Goal: Navigation & Orientation: Understand site structure

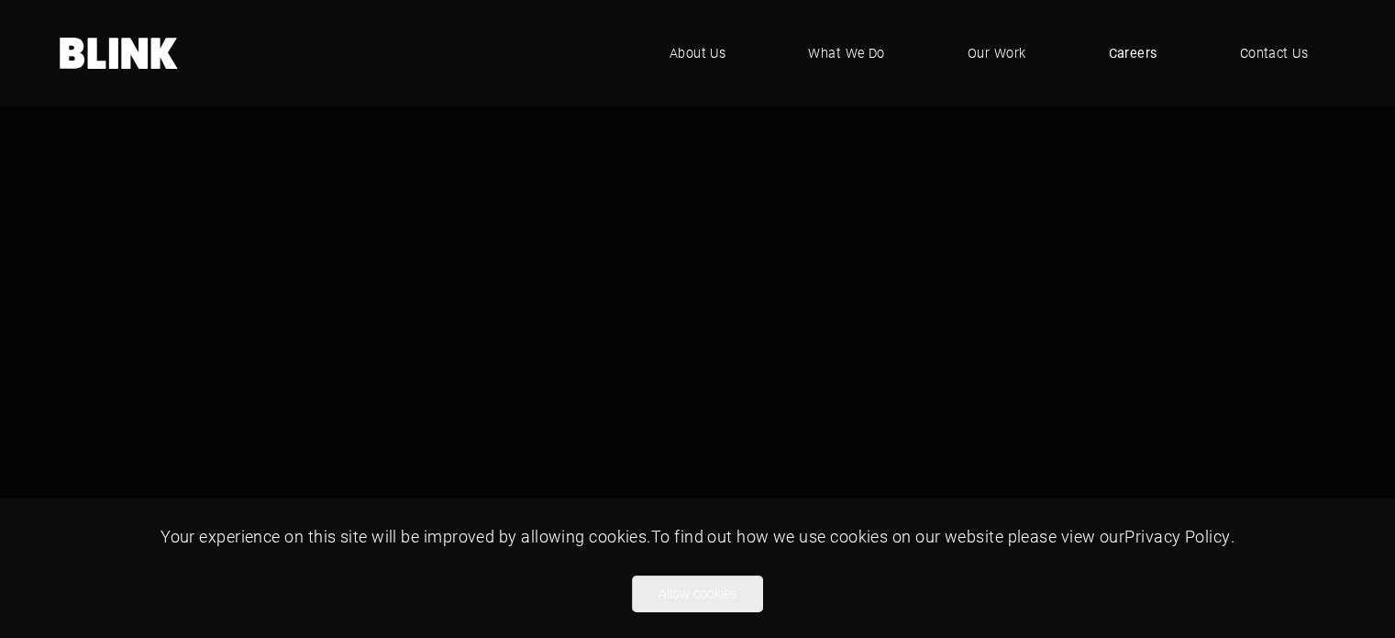
click at [1126, 54] on span "Careers" at bounding box center [1132, 53] width 49 height 20
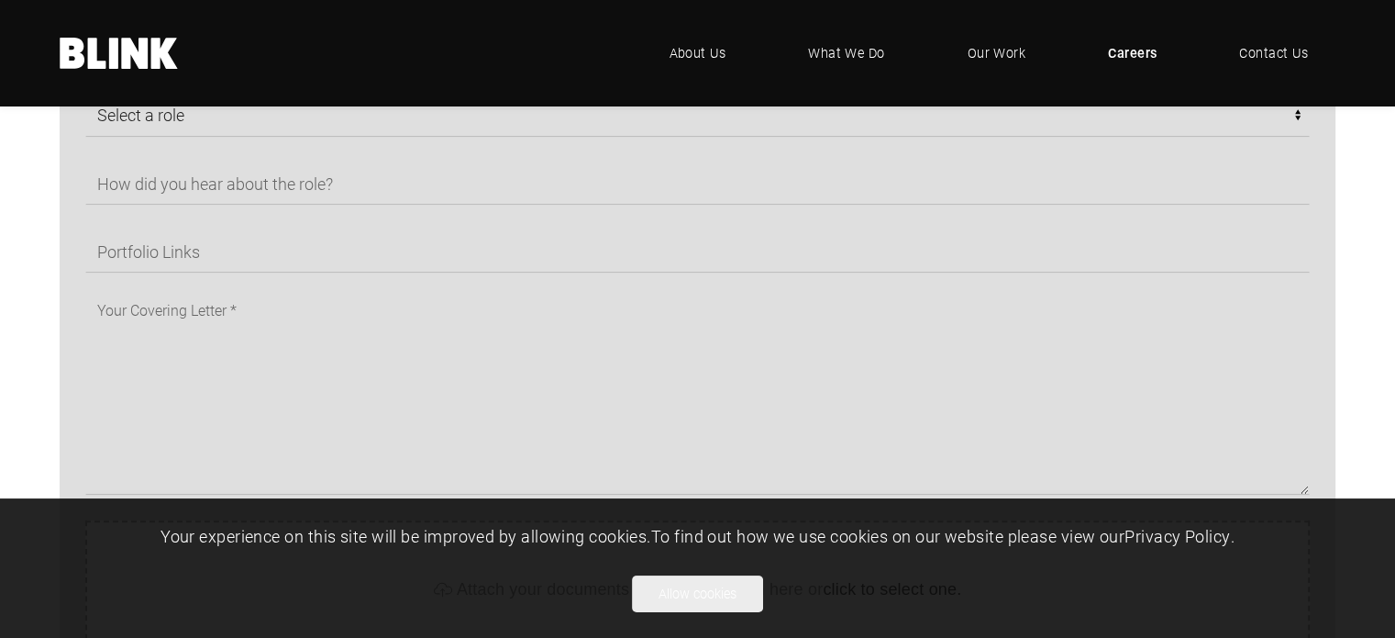
scroll to position [1284, 0]
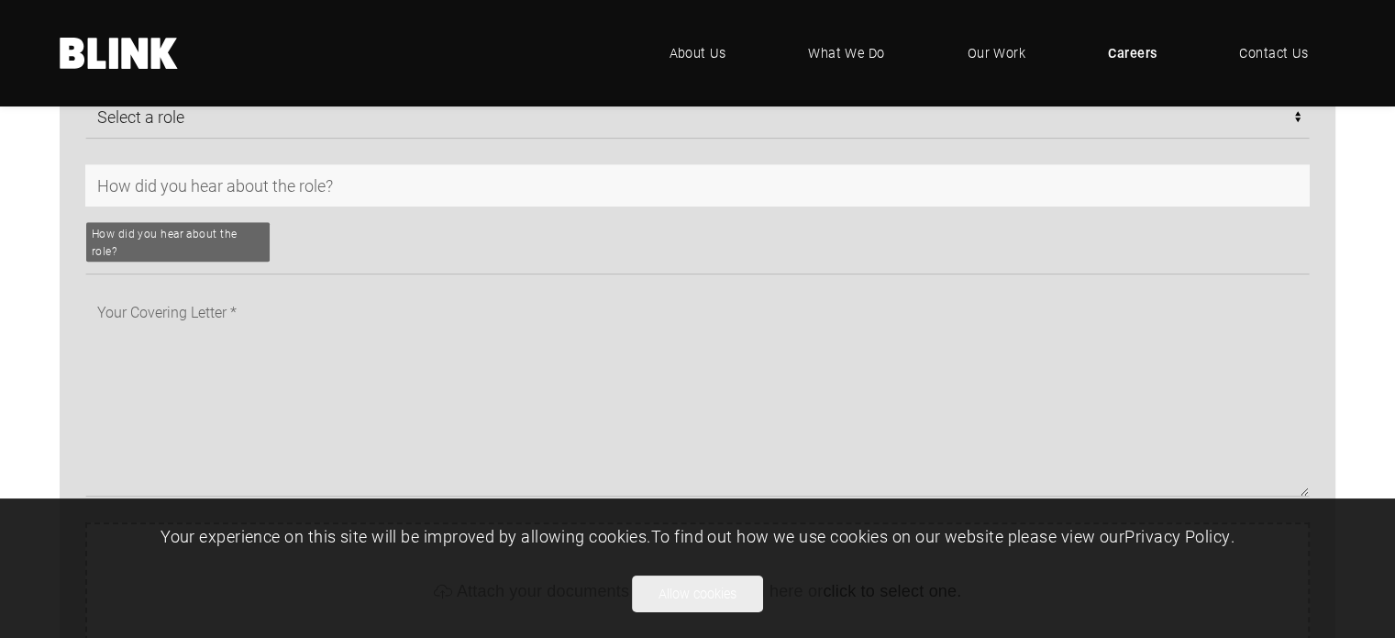
click at [239, 189] on input "text" at bounding box center [697, 185] width 1225 height 42
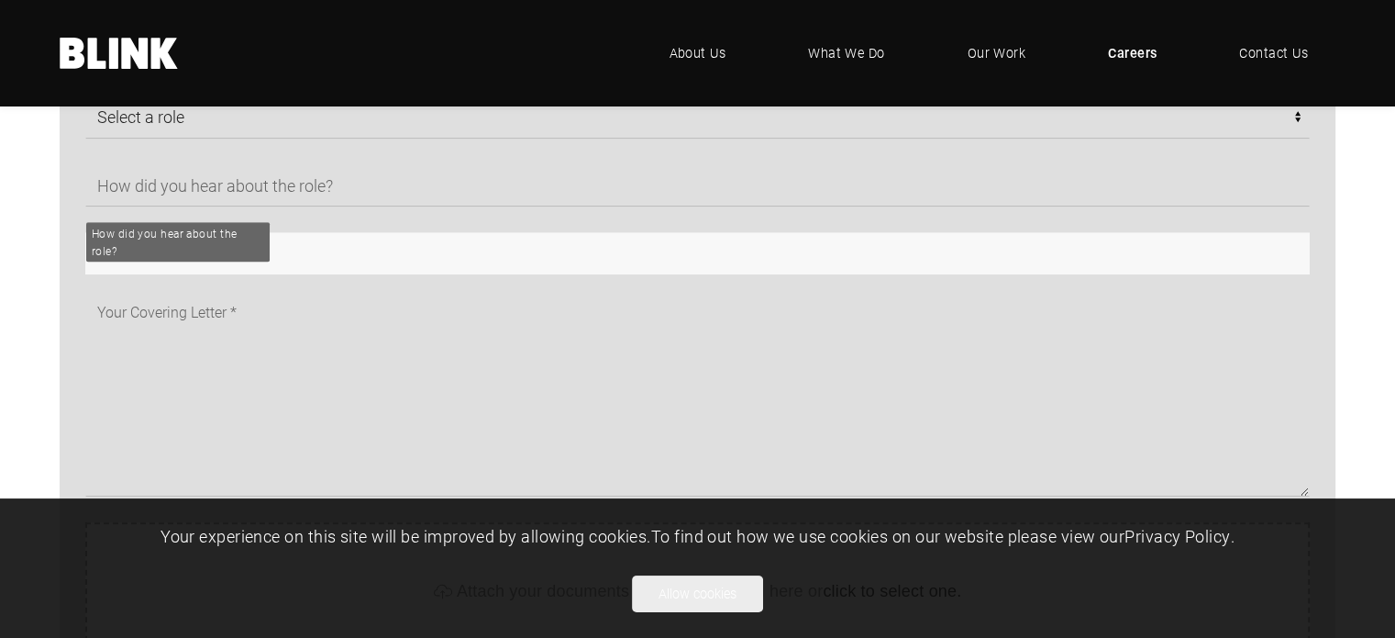
click at [270, 266] on input "text" at bounding box center [697, 253] width 1225 height 42
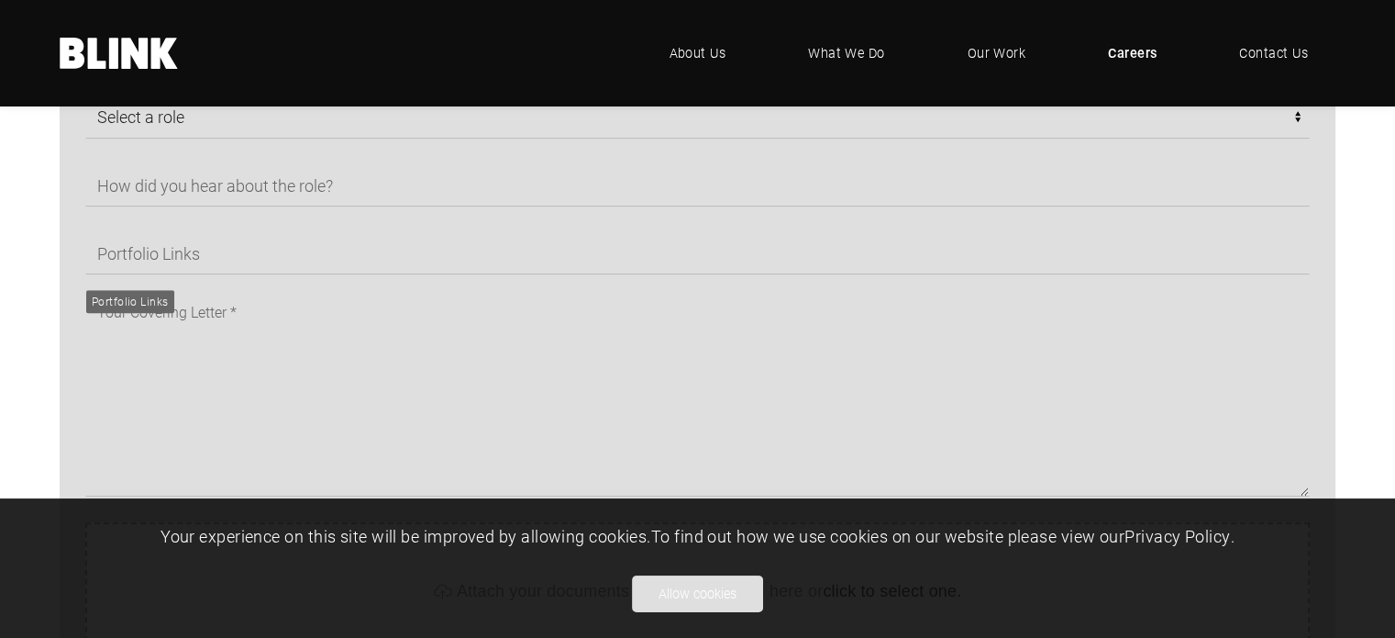
click at [723, 601] on button "Allow cookies" at bounding box center [697, 593] width 131 height 37
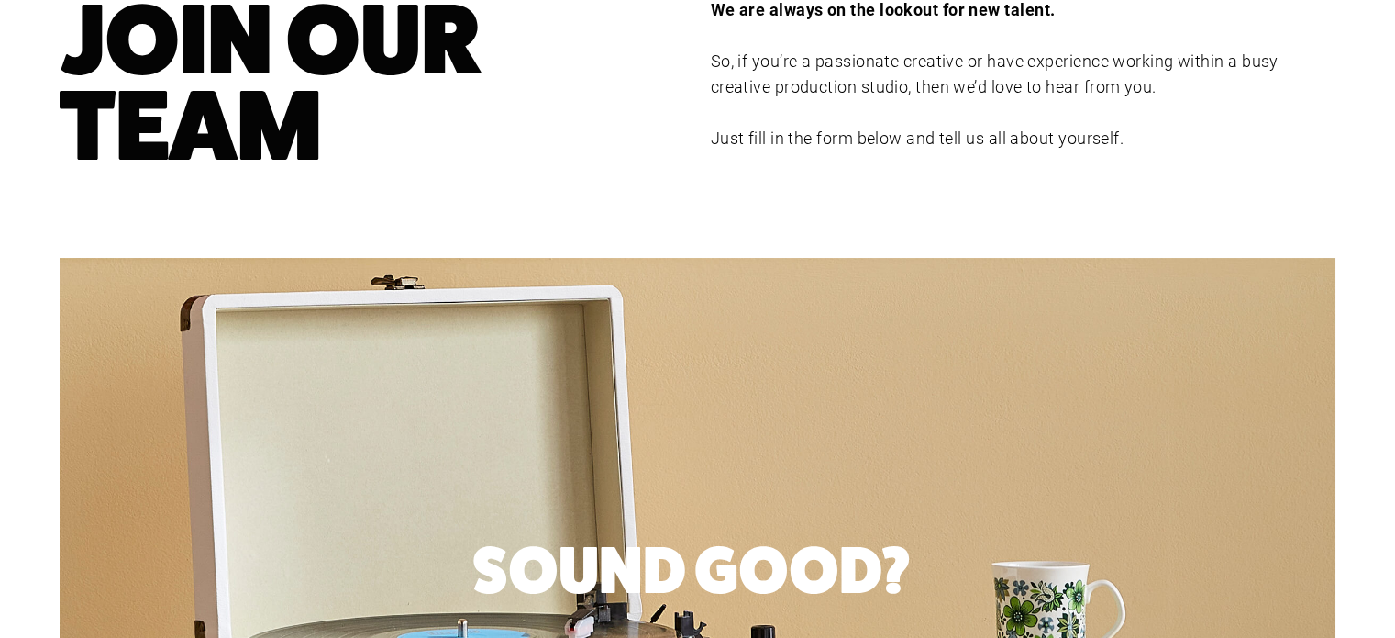
scroll to position [0, 0]
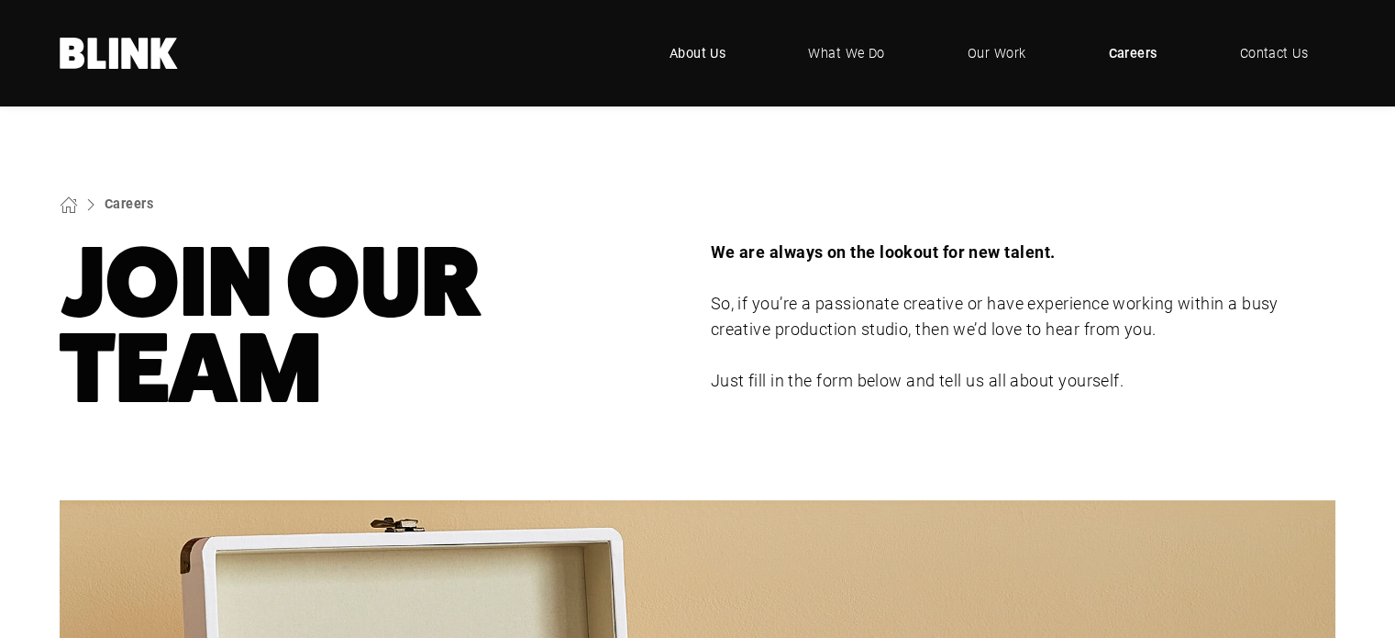
click at [682, 47] on span "About Us" at bounding box center [698, 53] width 57 height 20
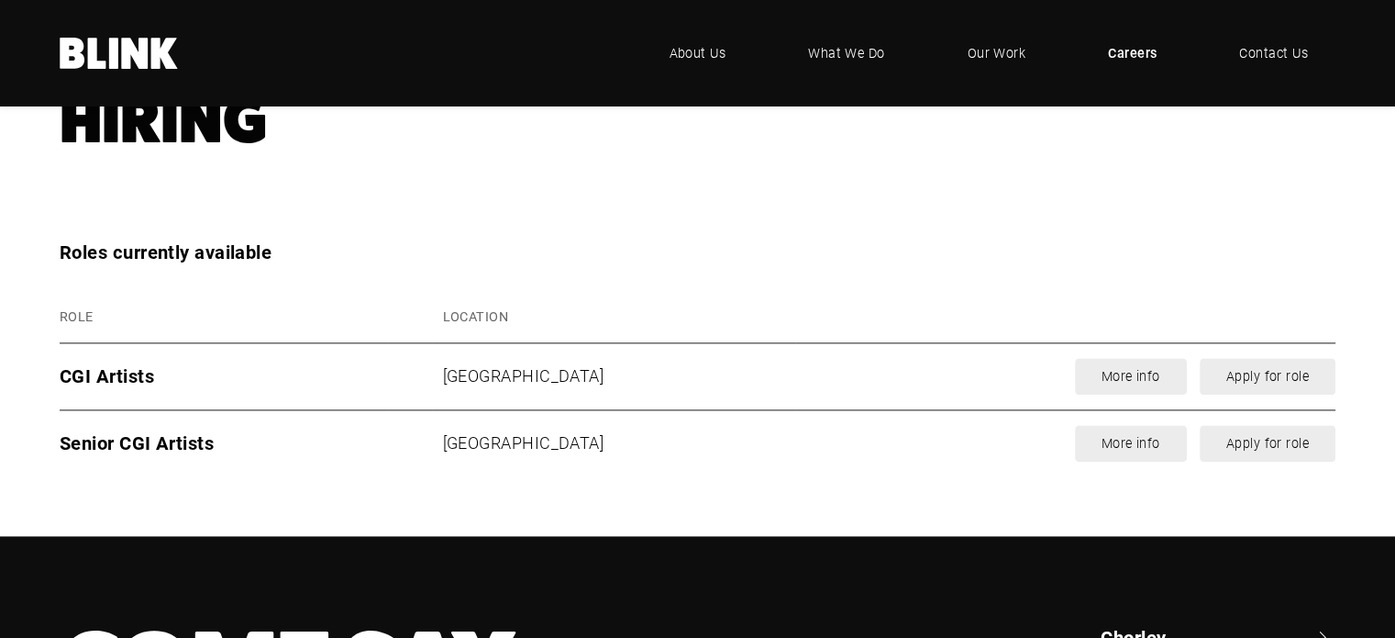
scroll to position [2293, 0]
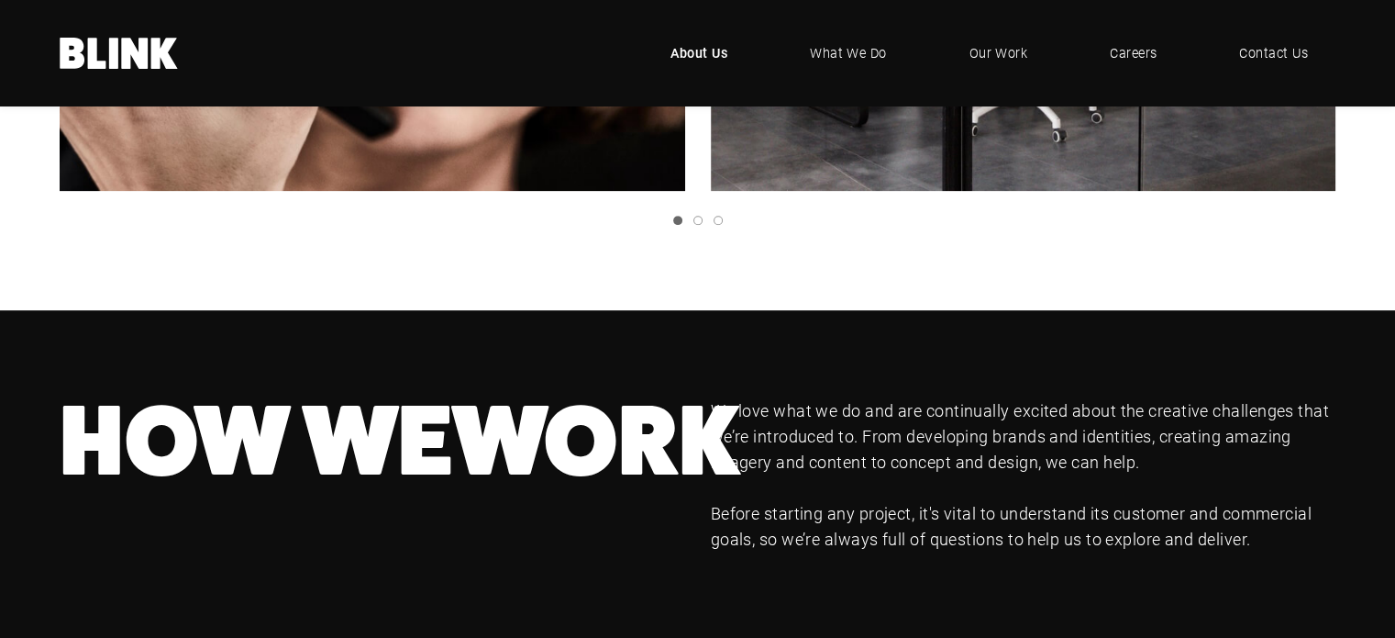
scroll to position [1193, 0]
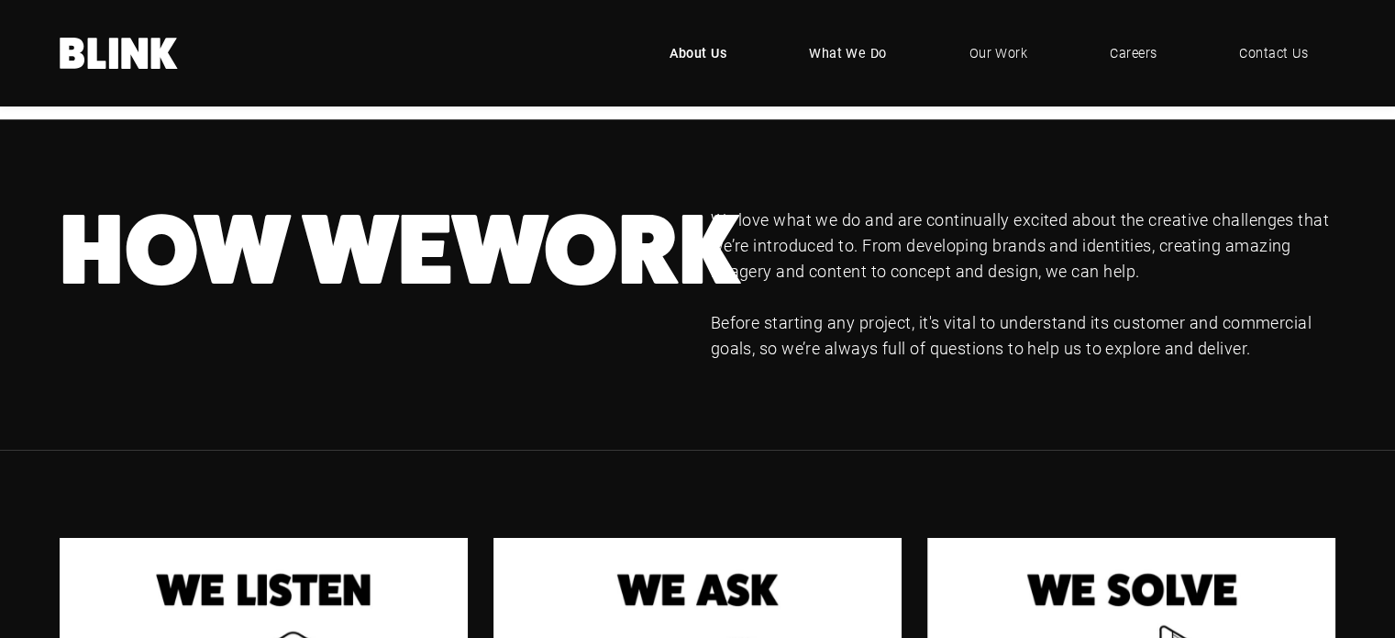
click at [895, 50] on link "What We Do" at bounding box center [848, 53] width 133 height 55
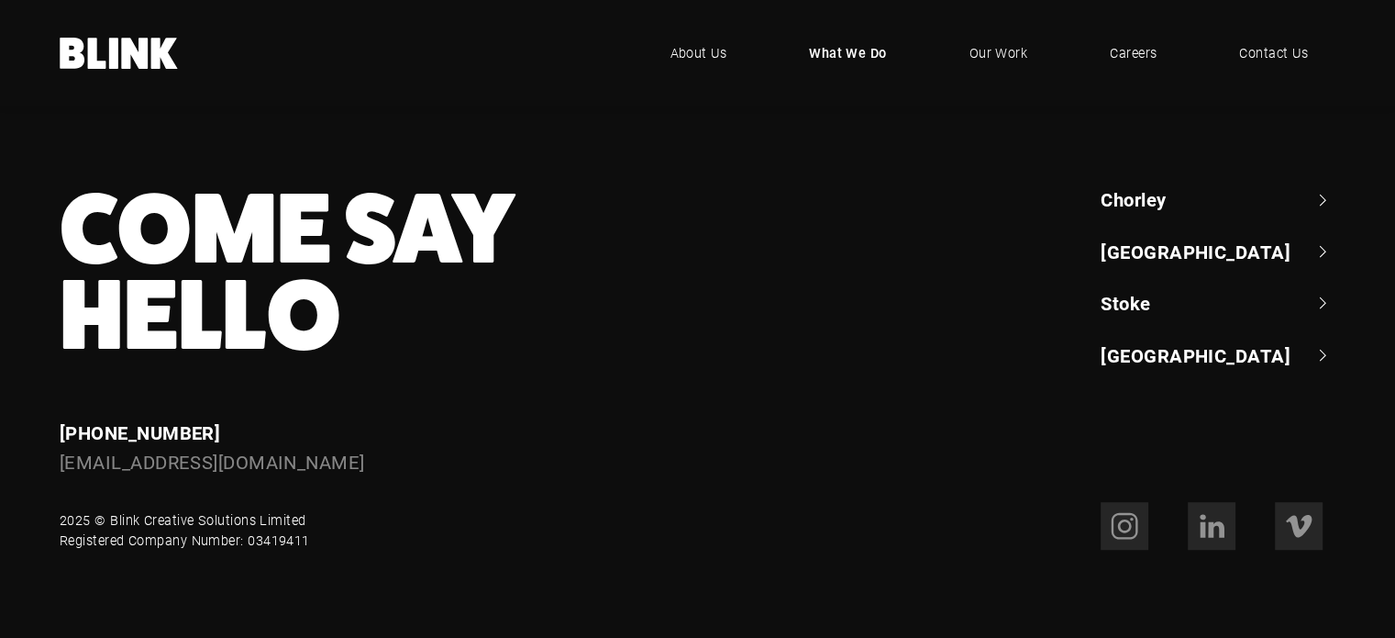
scroll to position [1303, 0]
click at [1013, 51] on span "Our Work" at bounding box center [999, 53] width 59 height 20
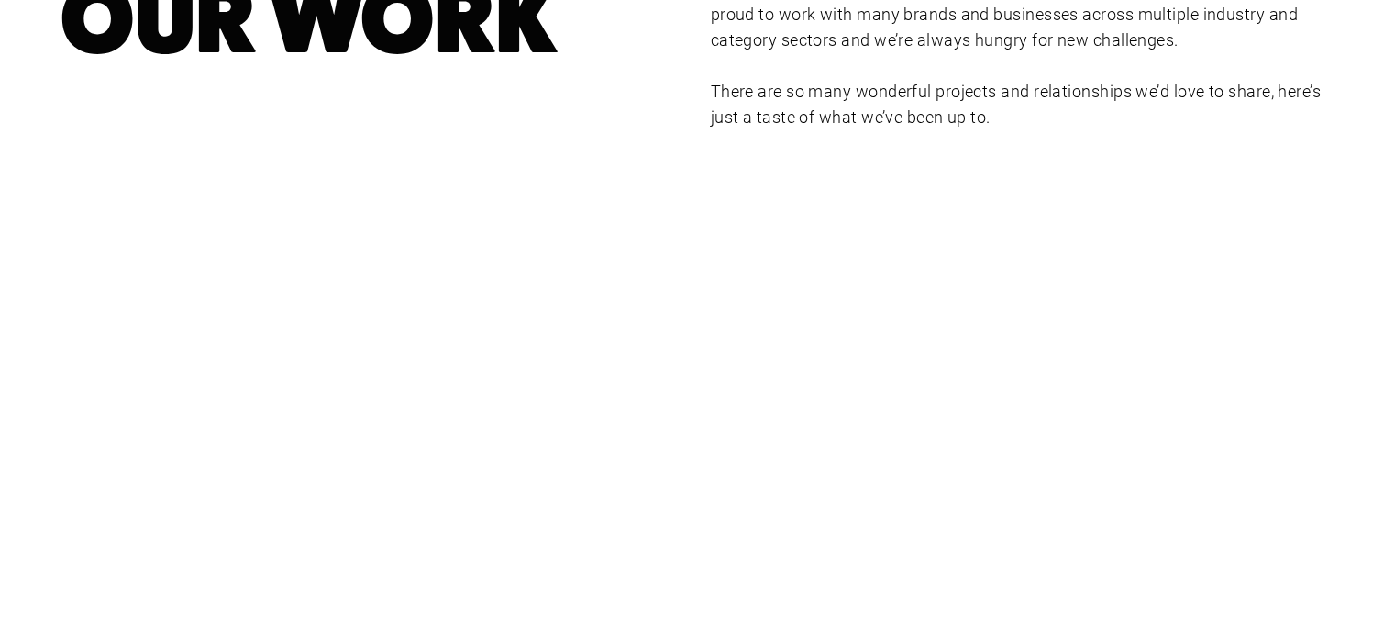
scroll to position [642, 0]
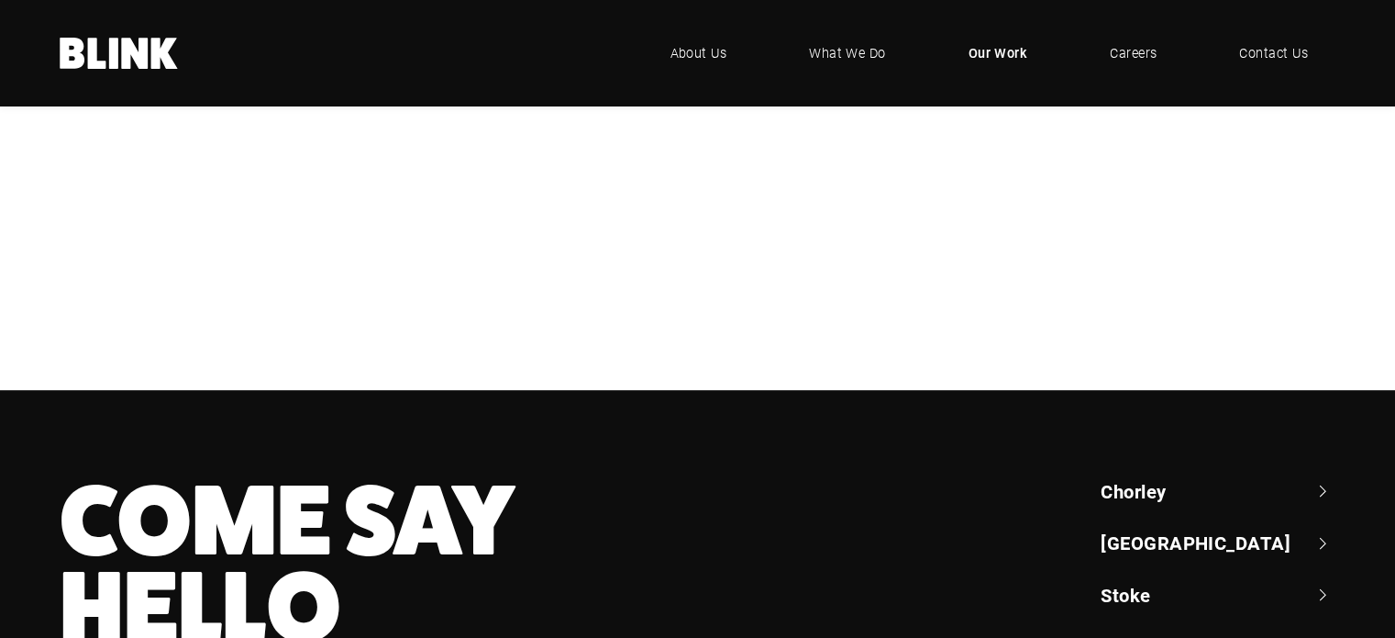
click at [0, 0] on div "Bathroom Brands" at bounding box center [0, 0] width 0 height 0
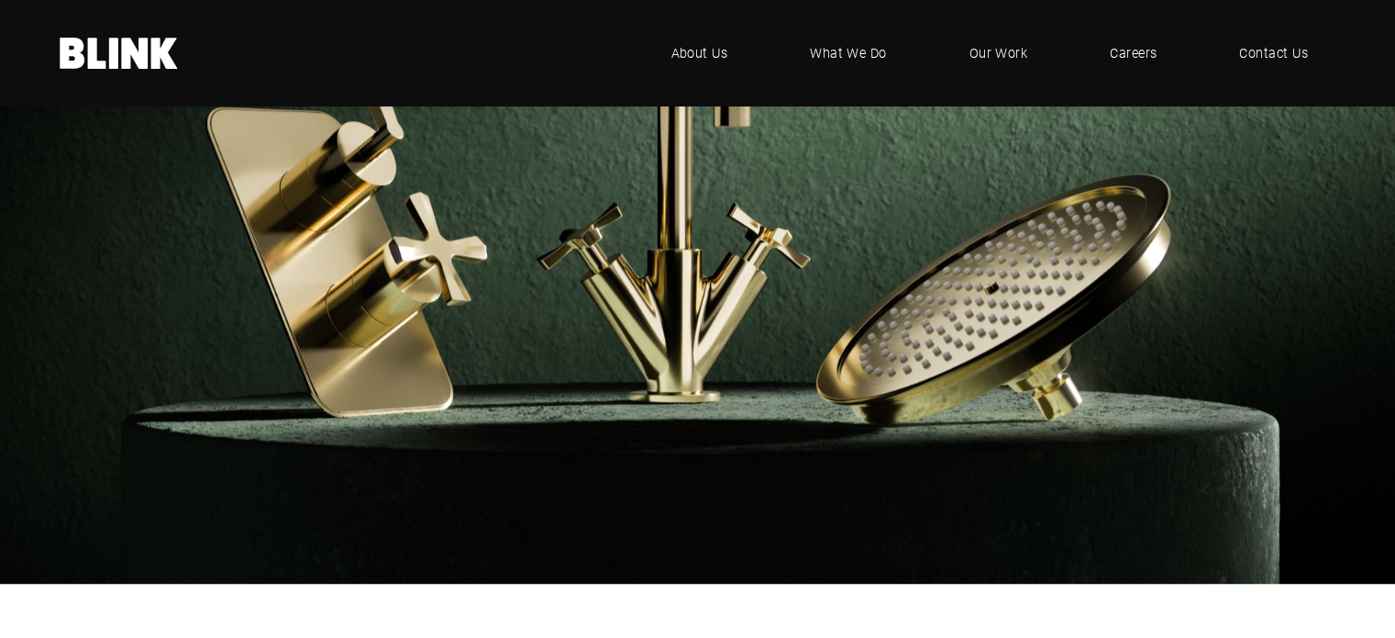
scroll to position [2110, 0]
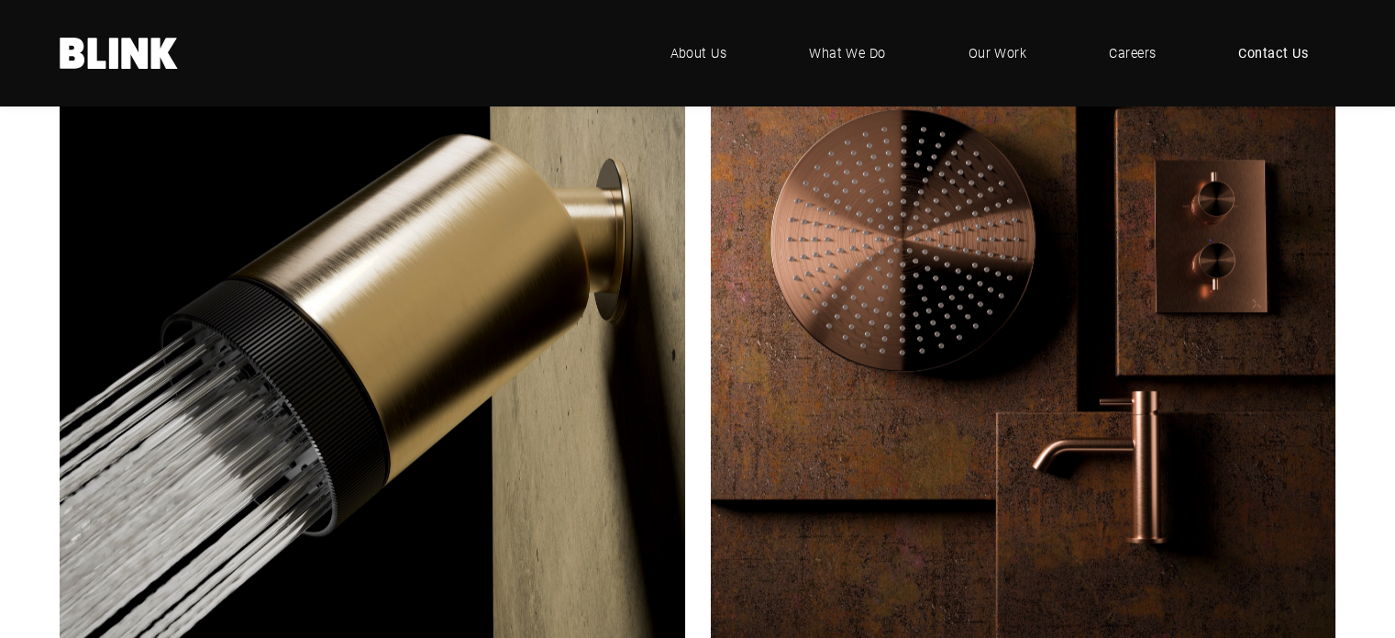
click at [1281, 39] on link "Contact Us" at bounding box center [1273, 53] width 125 height 55
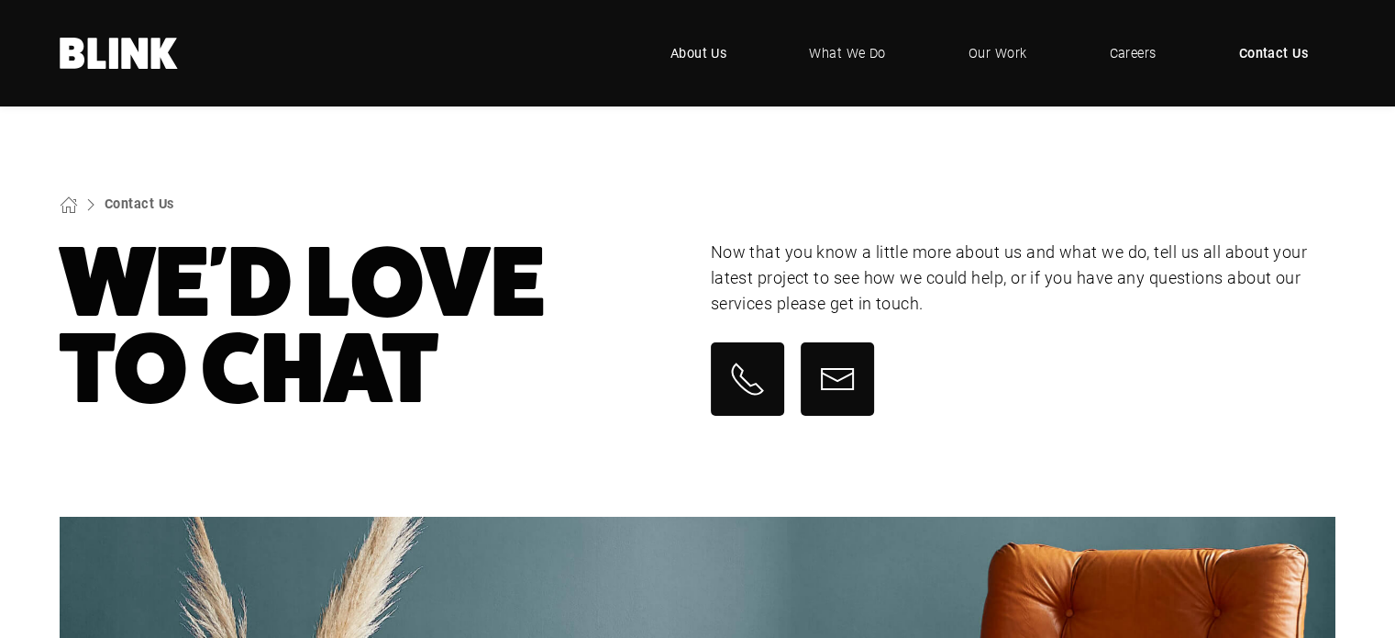
click at [716, 54] on span "About Us" at bounding box center [699, 53] width 57 height 20
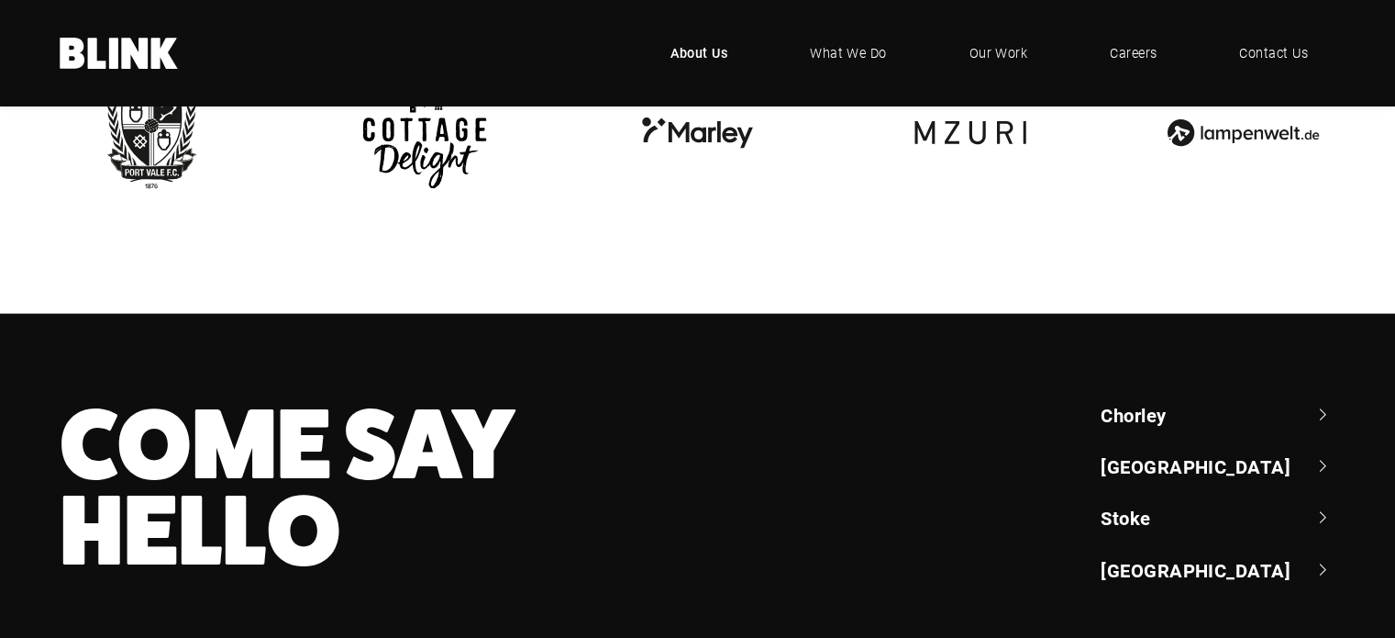
scroll to position [4373, 0]
